Goal: Check status: Check status

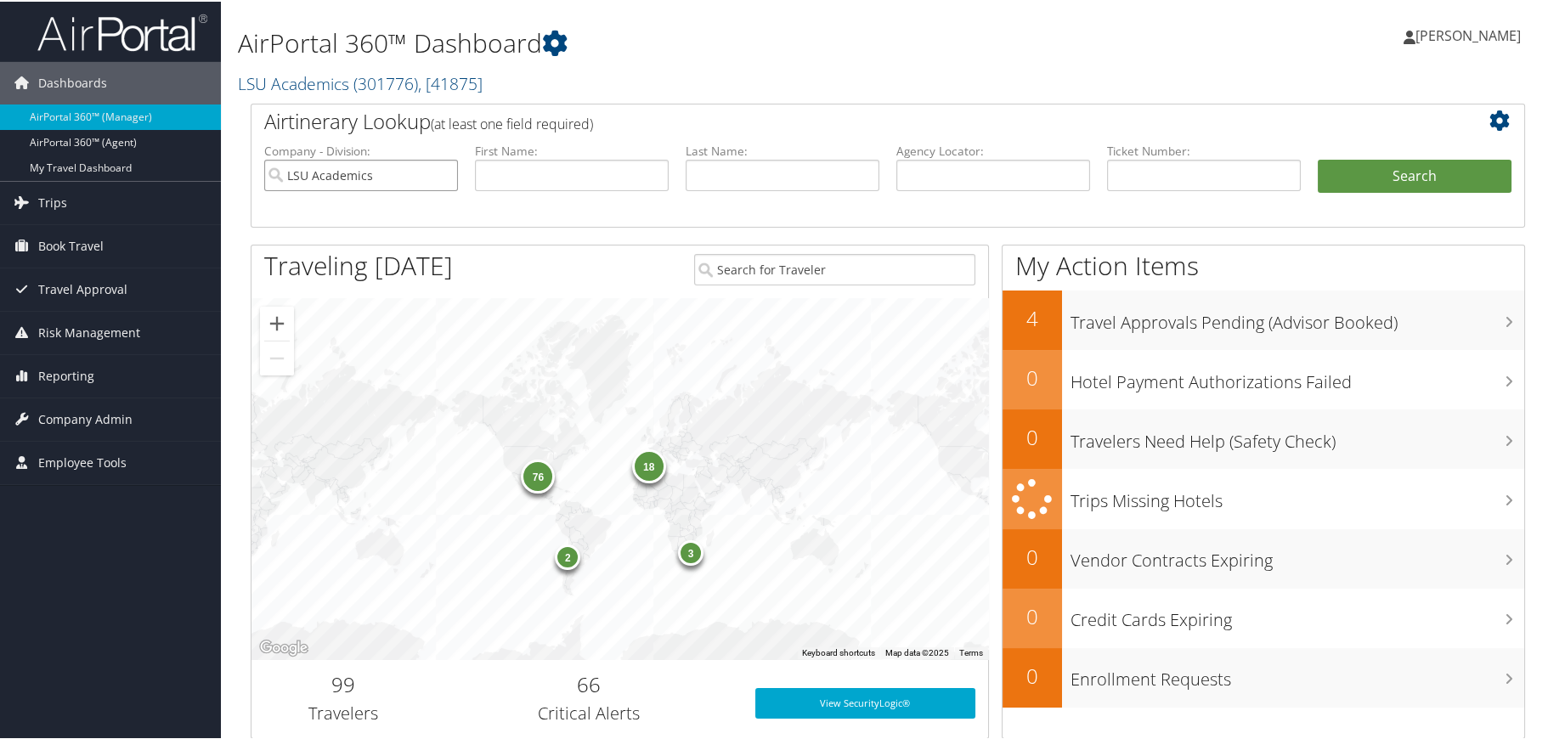
click at [440, 174] on input "LSU Academics" at bounding box center [361, 173] width 194 height 31
type input "[DEMOGRAPHIC_DATA]"
click at [1318, 158] on button "Search" at bounding box center [1415, 175] width 194 height 34
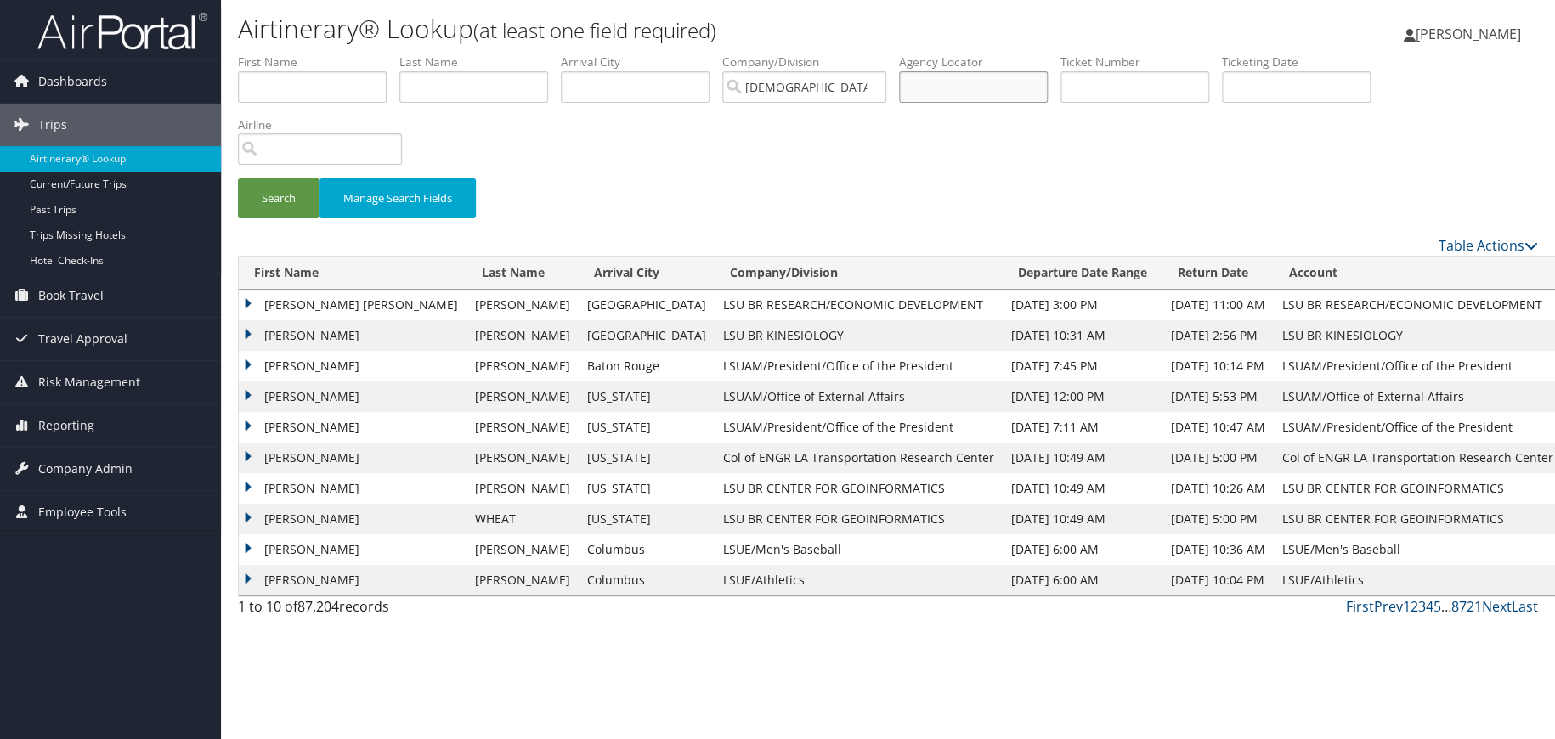
click at [957, 90] on input "text" at bounding box center [973, 86] width 149 height 31
type input "d70gjw"
click at [278, 201] on button "Search" at bounding box center [279, 198] width 82 height 40
